Goal: Task Accomplishment & Management: Manage account settings

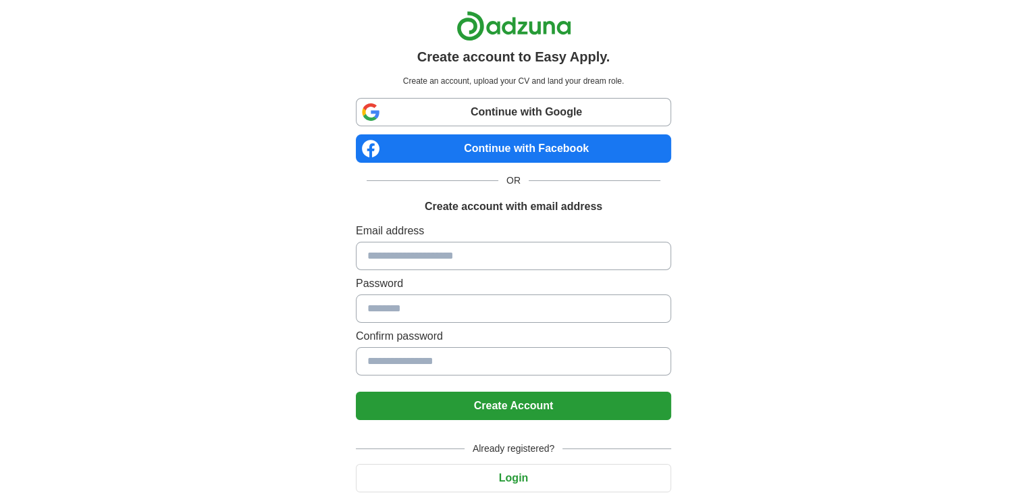
click at [478, 248] on input at bounding box center [513, 256] width 315 height 28
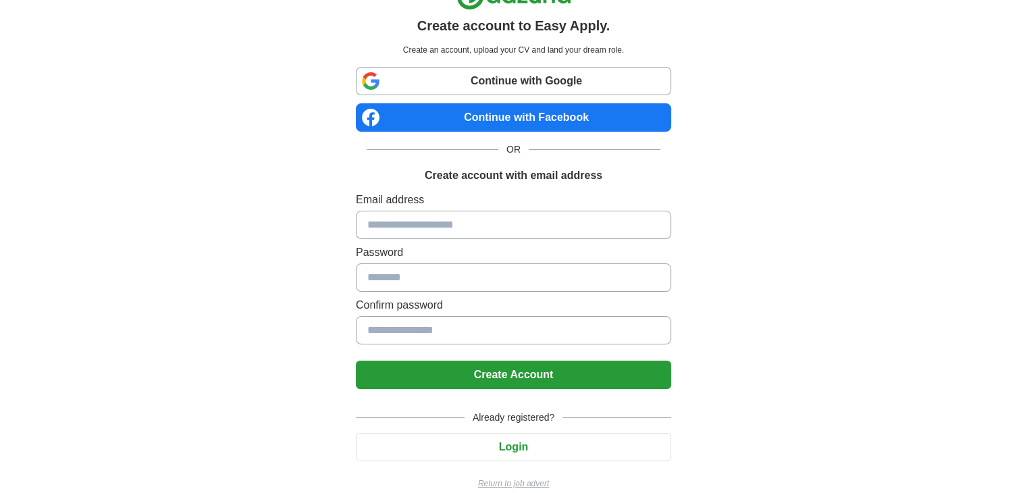
scroll to position [47, 0]
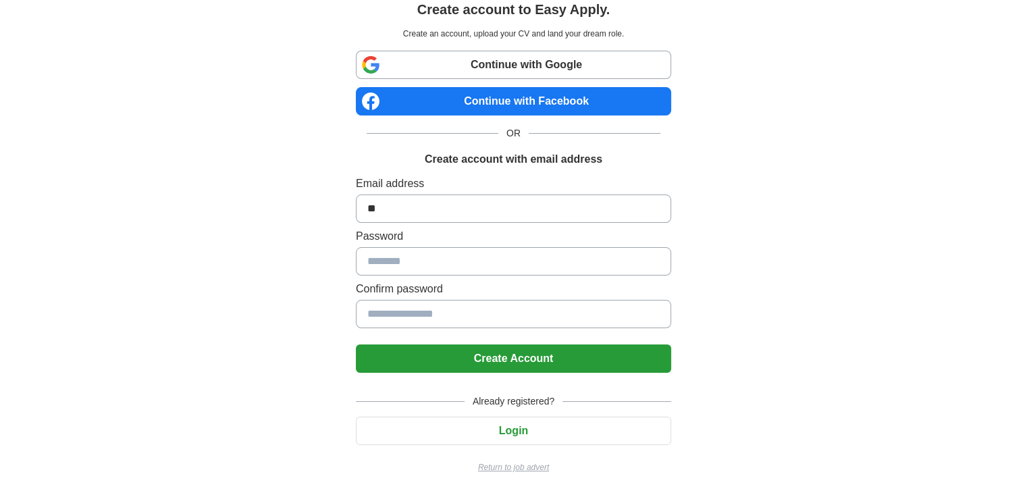
type input "*"
click at [520, 427] on button "Login" at bounding box center [513, 430] width 315 height 28
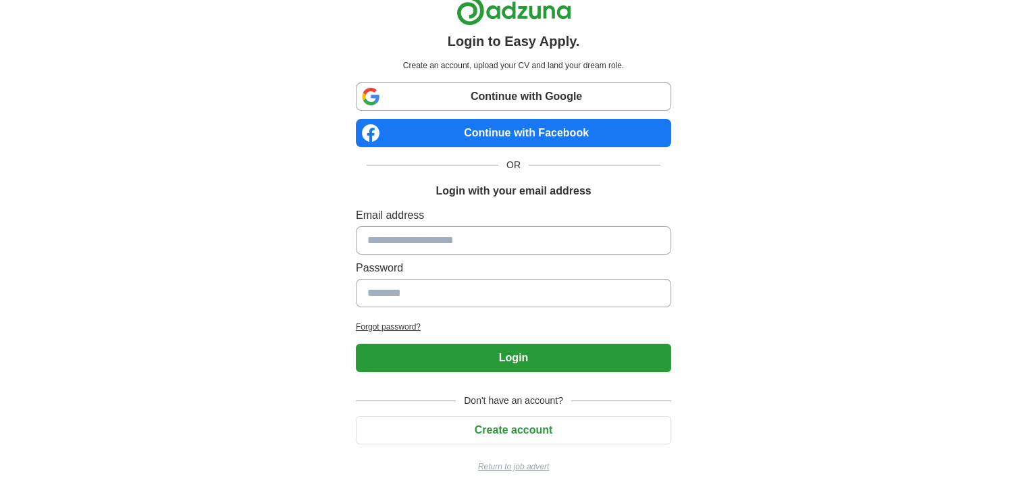
click at [451, 238] on input at bounding box center [513, 240] width 315 height 28
type input "**********"
click at [356, 344] on button "Login" at bounding box center [513, 358] width 315 height 28
